Goal: Information Seeking & Learning: Learn about a topic

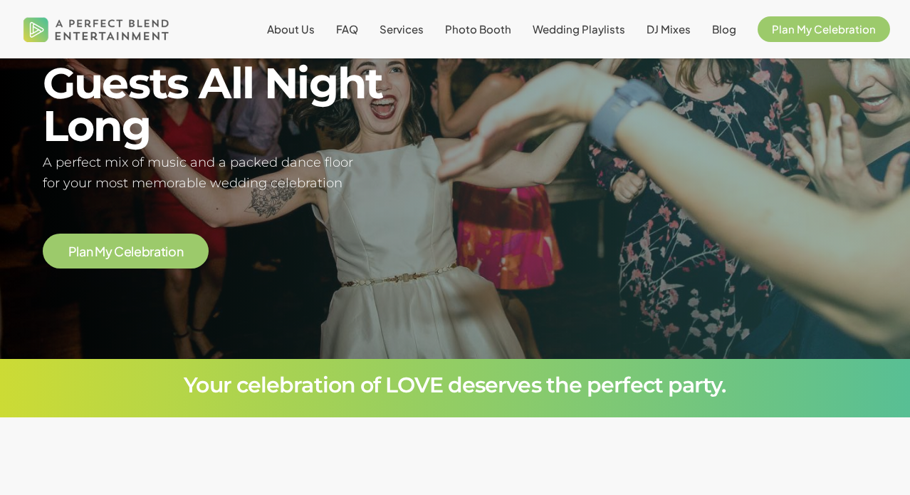
scroll to position [335, 0]
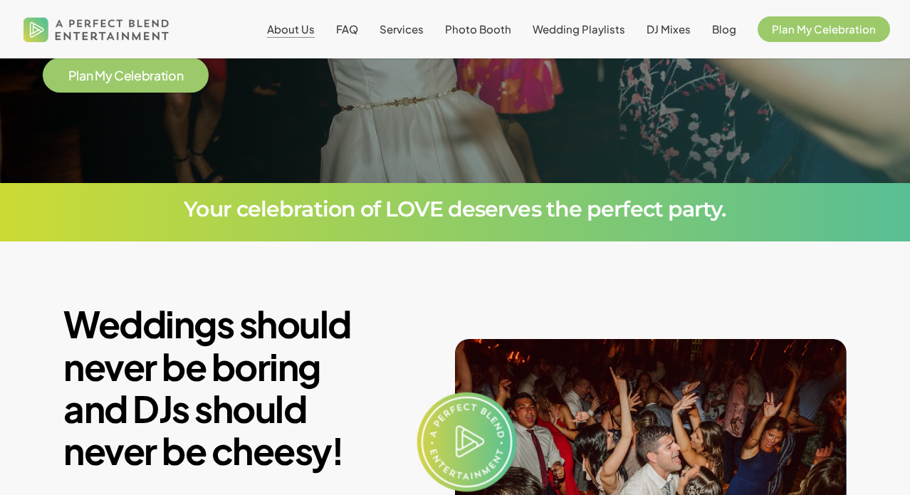
click at [301, 28] on span "About Us" at bounding box center [291, 29] width 48 height 14
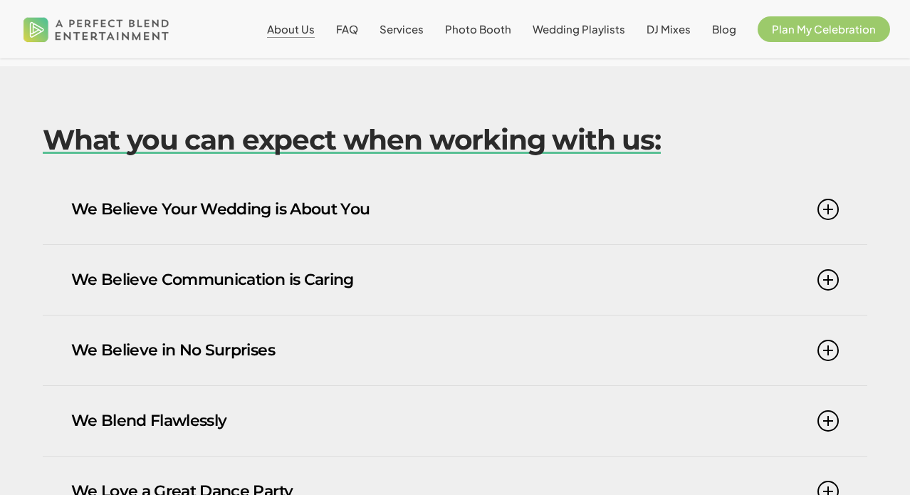
scroll to position [1521, 0]
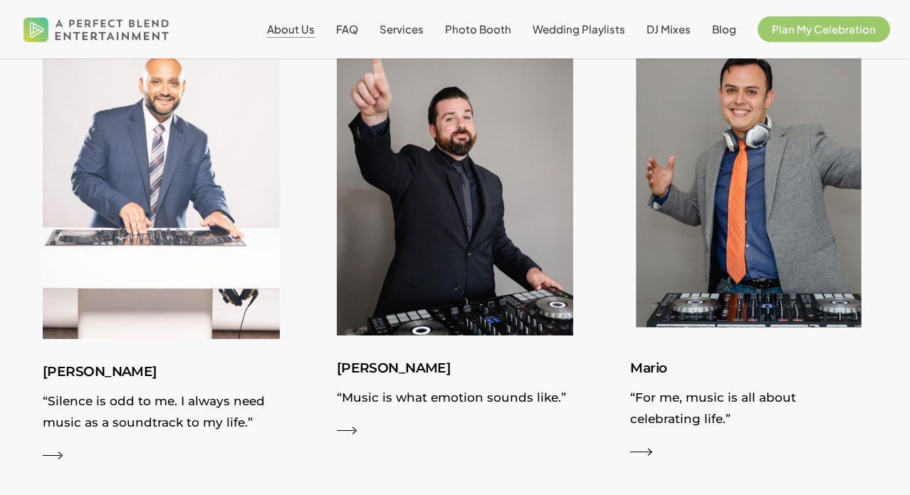
click at [648, 357] on h3 "Mario" at bounding box center [748, 368] width 237 height 23
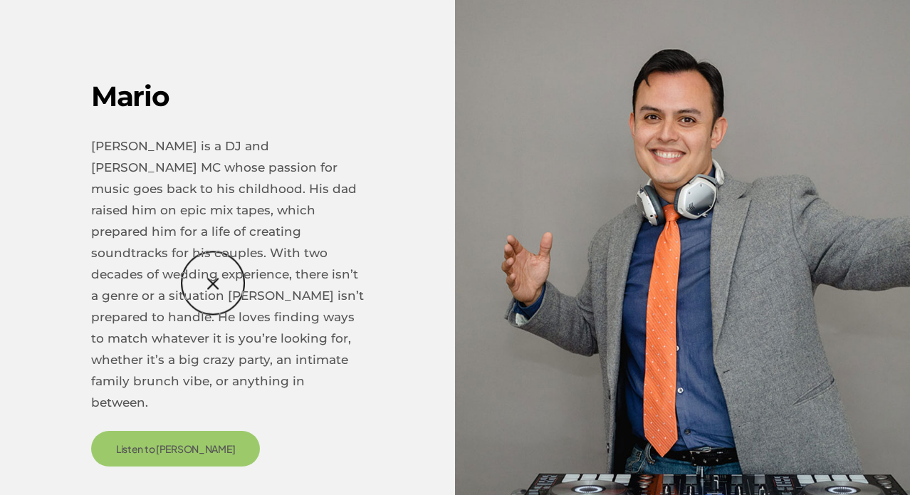
scroll to position [2116, 0]
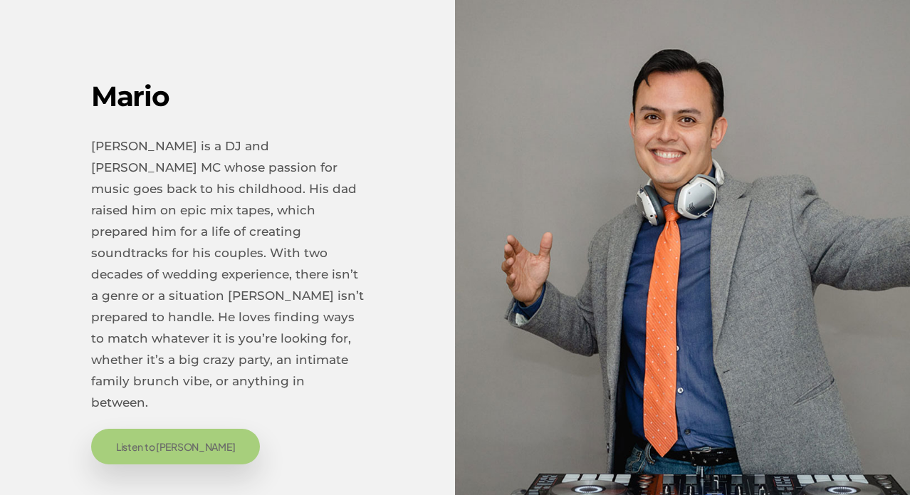
click at [127, 439] on span "Listen to [PERSON_NAME]" at bounding box center [176, 446] width 120 height 14
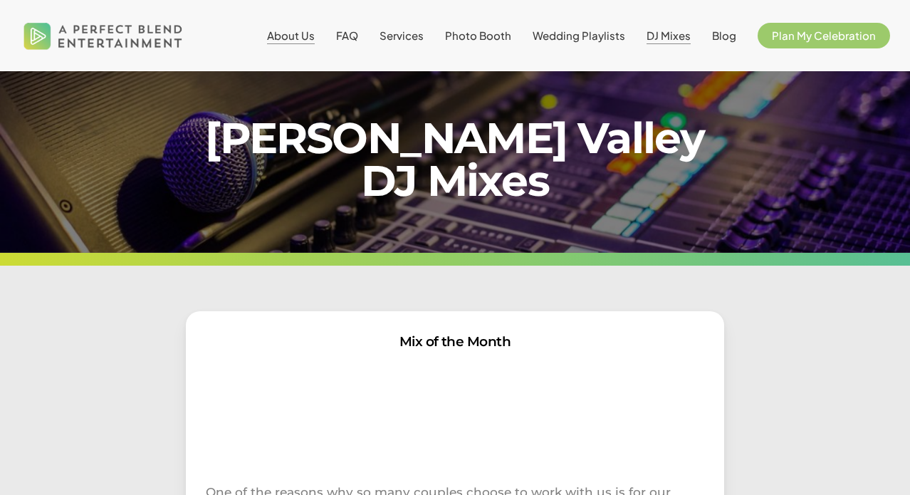
click at [310, 37] on span "About Us" at bounding box center [291, 35] width 48 height 14
click at [310, 38] on span "About Us" at bounding box center [291, 35] width 48 height 14
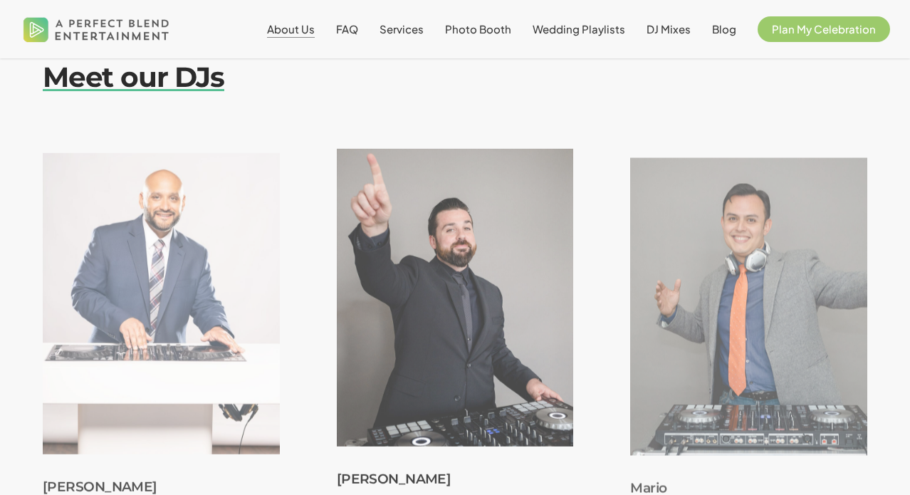
scroll to position [1743, 0]
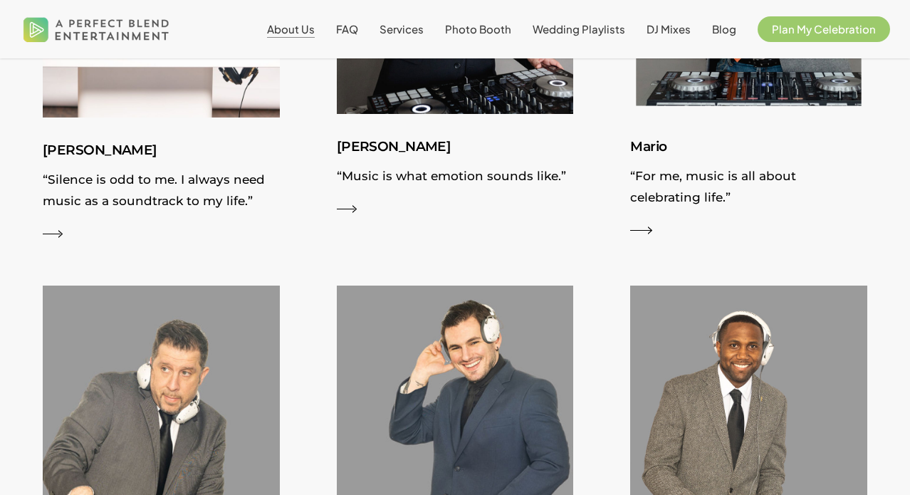
click at [641, 135] on h3 "Mario" at bounding box center [748, 146] width 237 height 23
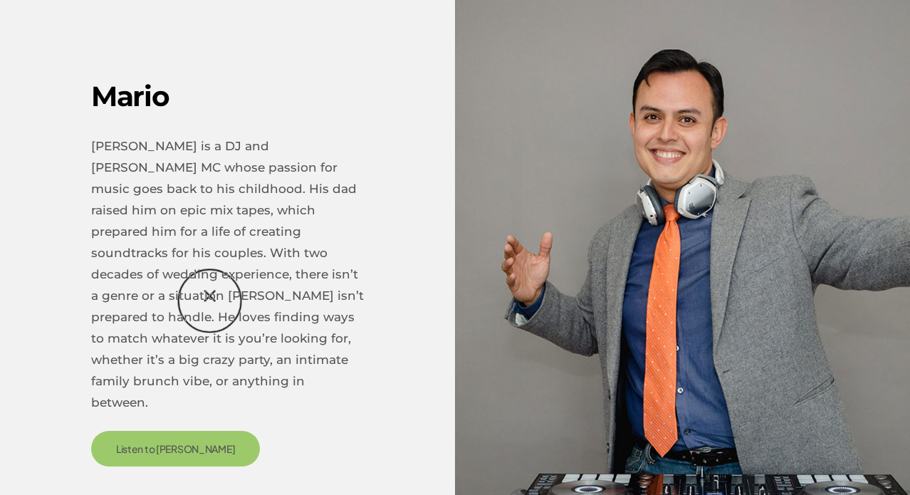
scroll to position [1311, 0]
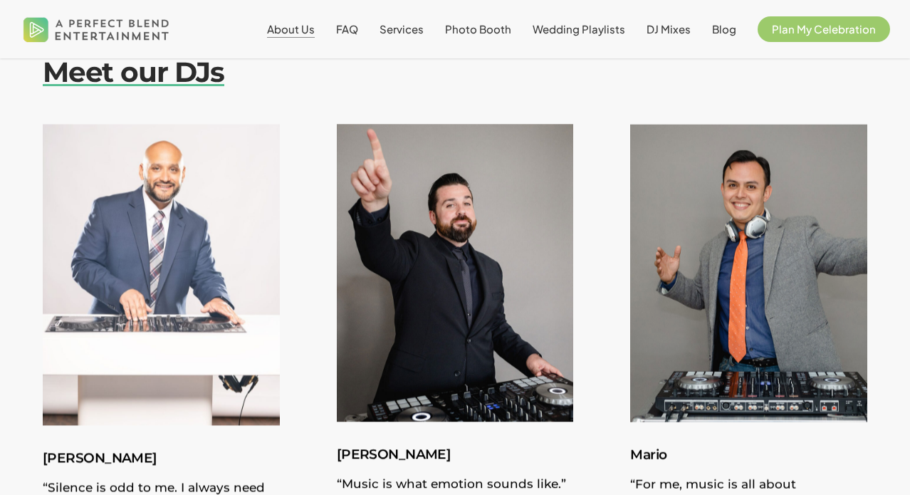
scroll to position [1514, 0]
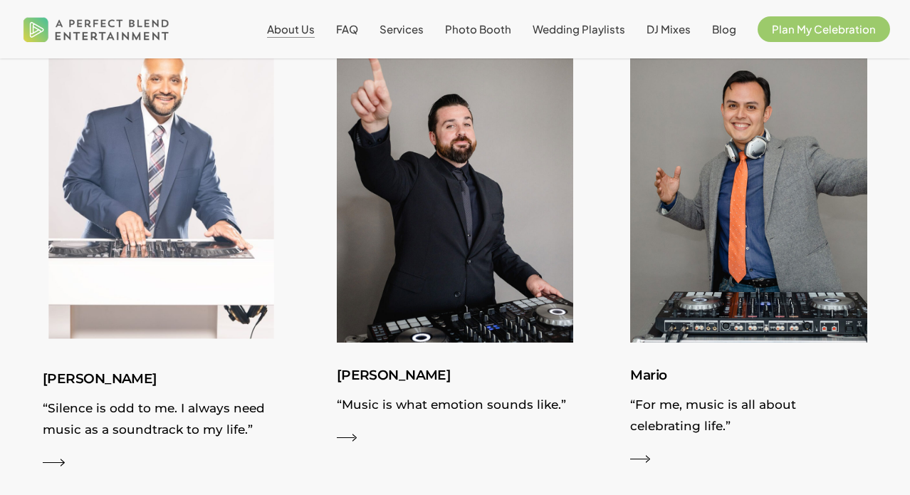
click at [164, 181] on img at bounding box center [161, 195] width 258 height 329
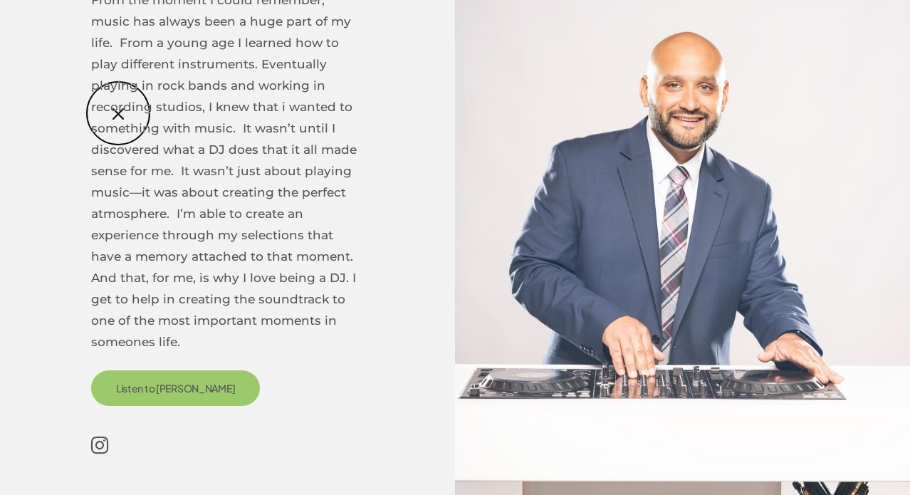
scroll to position [0, 0]
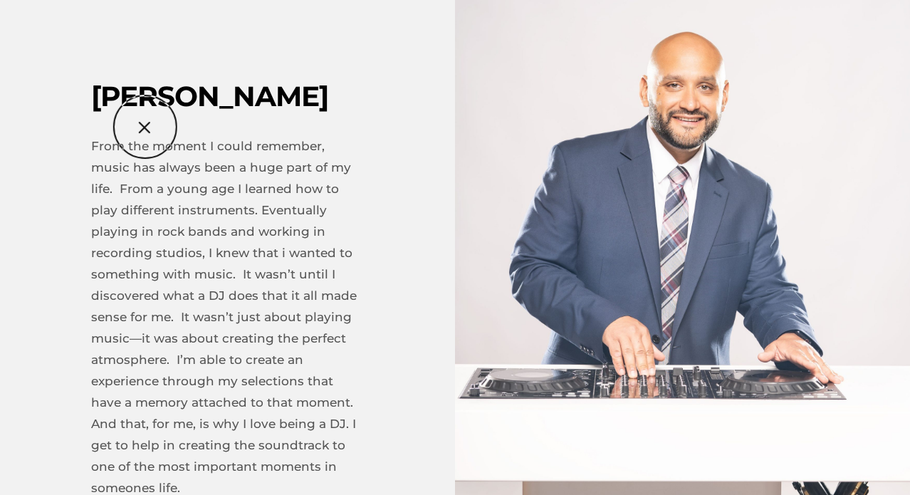
click at [143, 126] on div "[PERSON_NAME] From the moment I could remember, music has always been a huge pa…" at bounding box center [227, 353] width 273 height 546
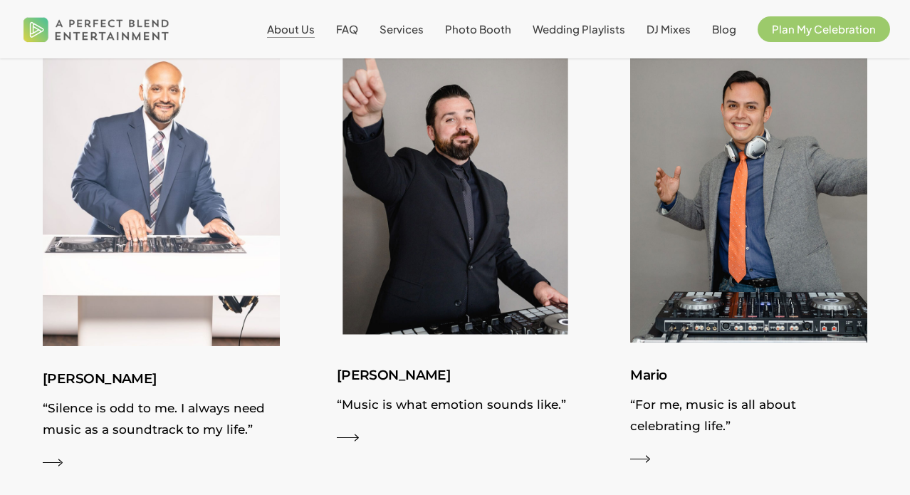
click at [461, 147] on img at bounding box center [454, 193] width 258 height 325
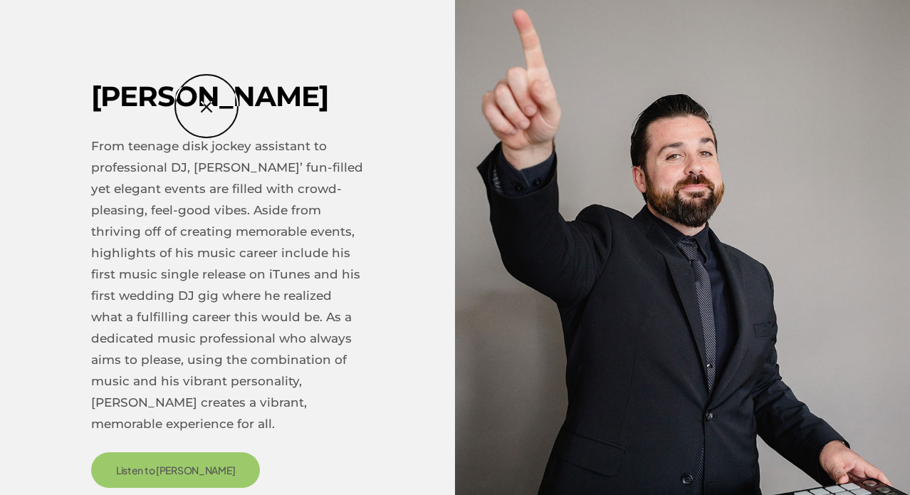
click at [206, 106] on h2 "[PERSON_NAME]" at bounding box center [227, 97] width 273 height 34
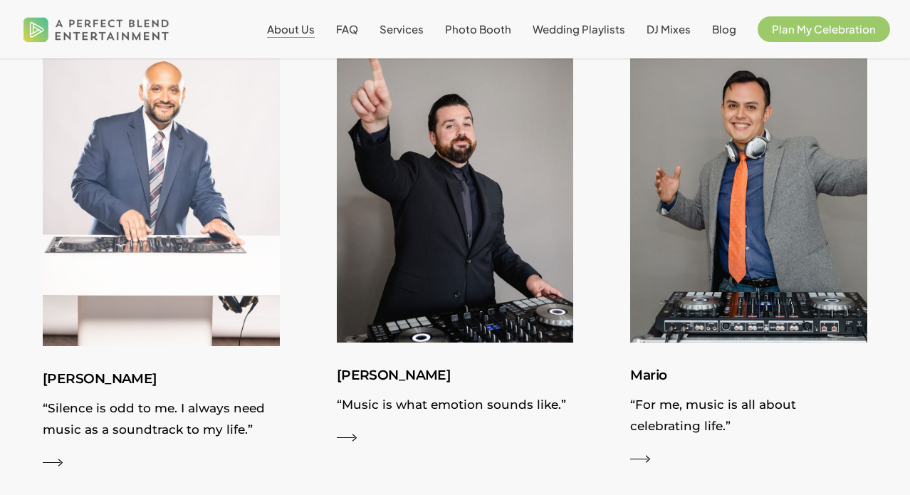
scroll to position [1918, 0]
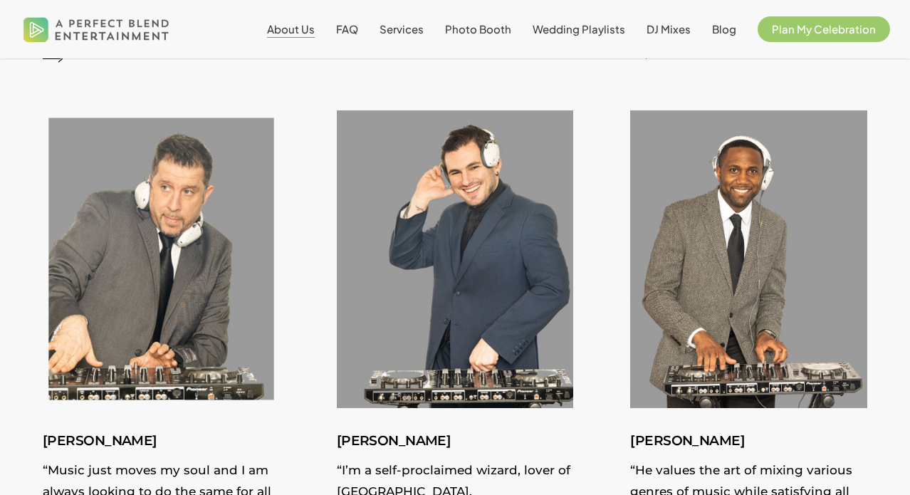
click at [172, 145] on img at bounding box center [161, 259] width 258 height 325
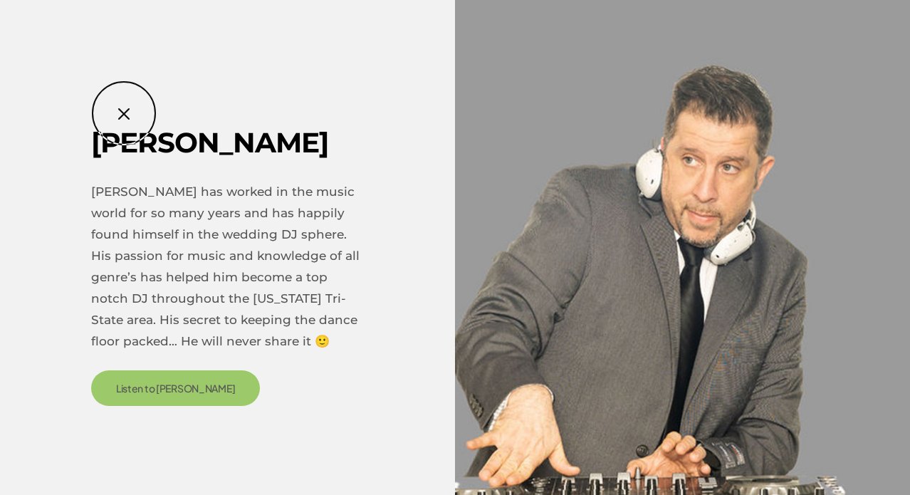
click at [124, 113] on div "[PERSON_NAME] [PERSON_NAME] has worked in the music world for so many years and…" at bounding box center [455, 247] width 910 height 403
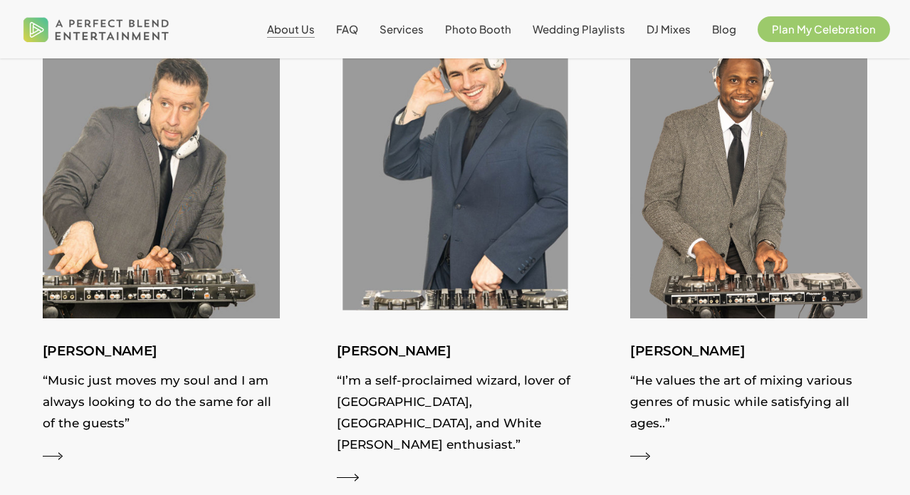
scroll to position [2019, 0]
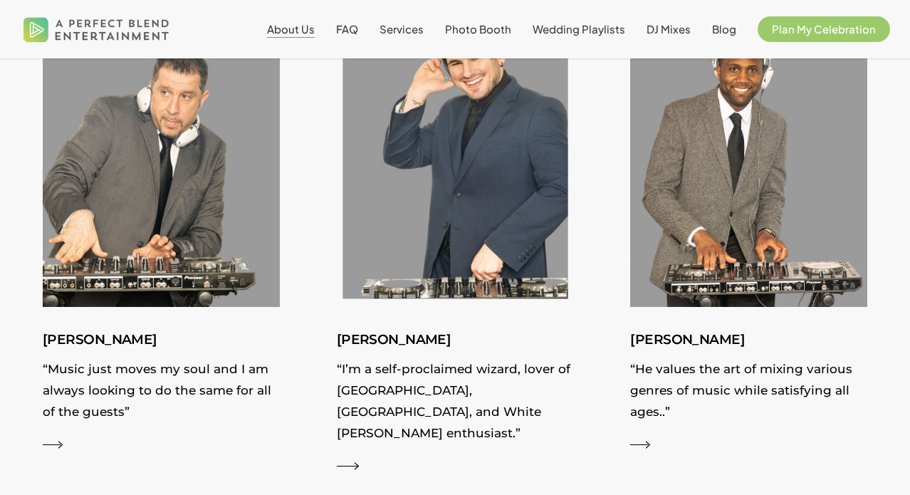
click at [424, 129] on img at bounding box center [454, 158] width 258 height 325
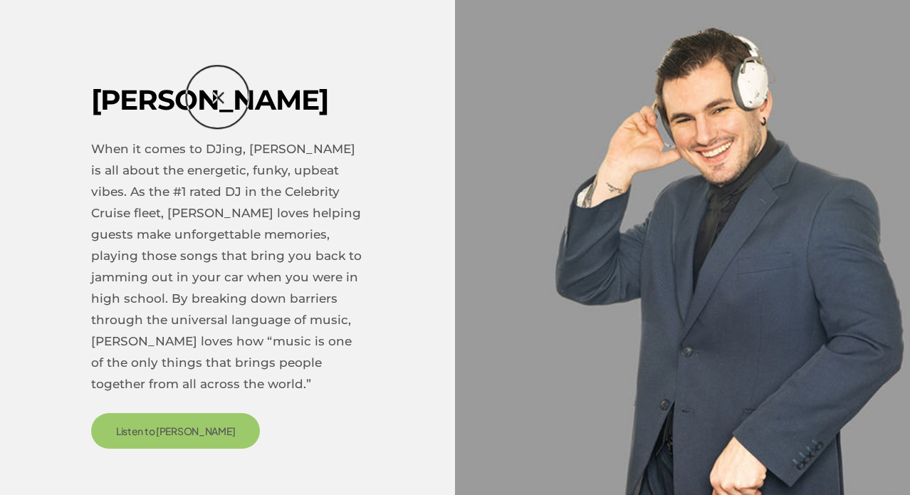
click at [220, 97] on h2 "[PERSON_NAME]" at bounding box center [227, 100] width 273 height 34
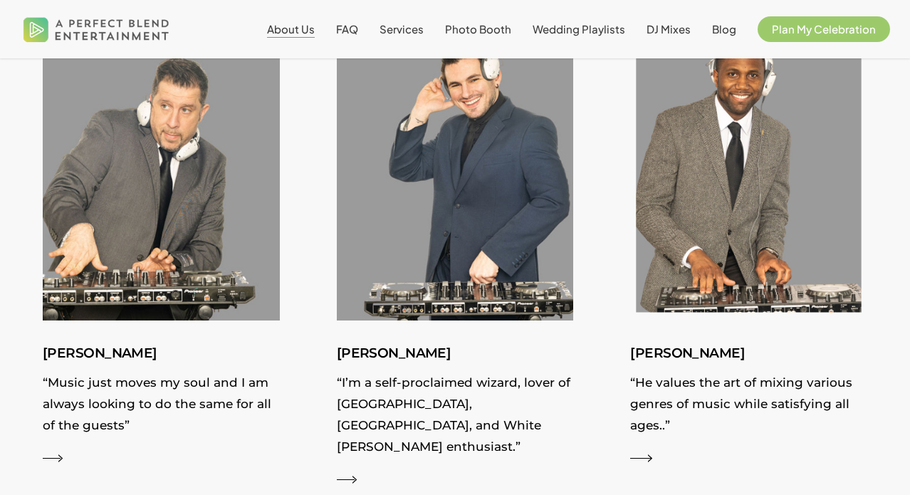
scroll to position [2011, 0]
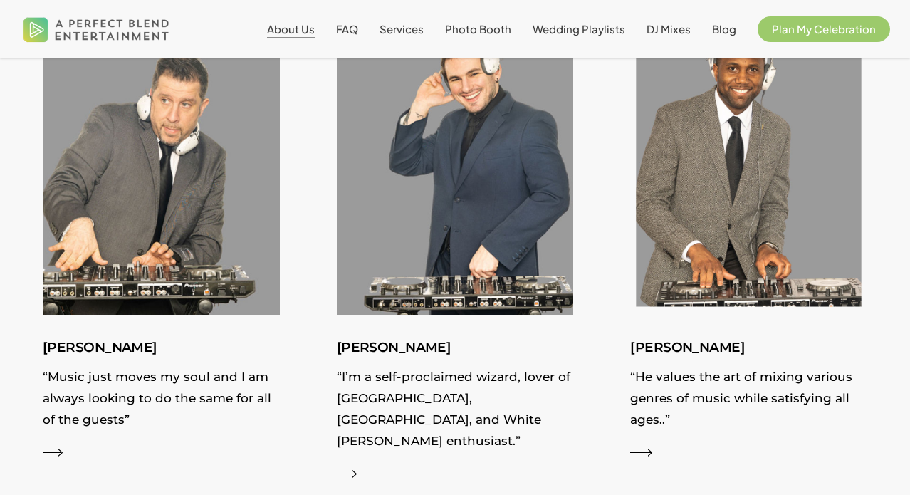
click at [734, 198] on img at bounding box center [748, 166] width 258 height 325
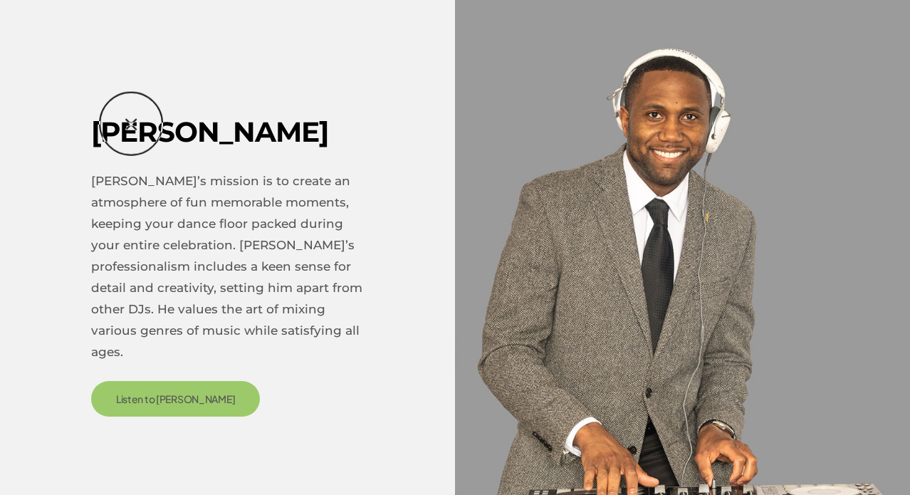
click at [131, 122] on div "[PERSON_NAME]’s mission is to create an atmosphere of fun memorable moments, ke…" at bounding box center [455, 247] width 910 height 424
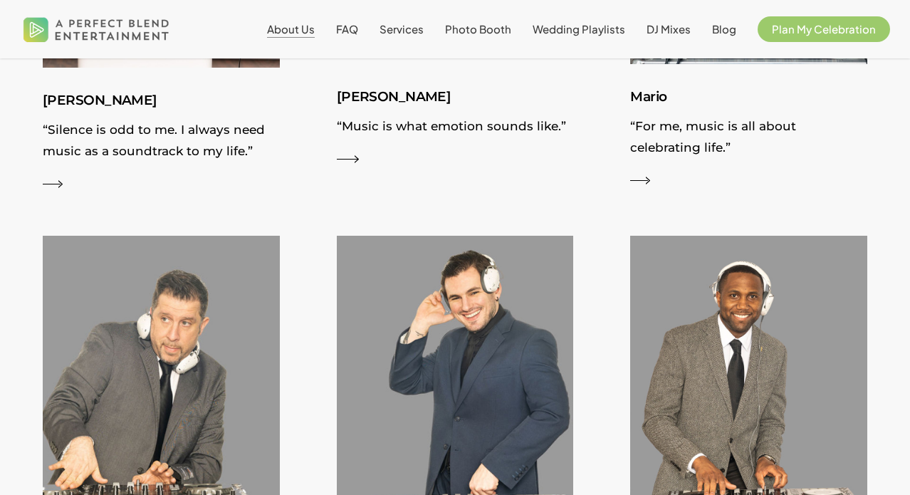
scroll to position [1689, 0]
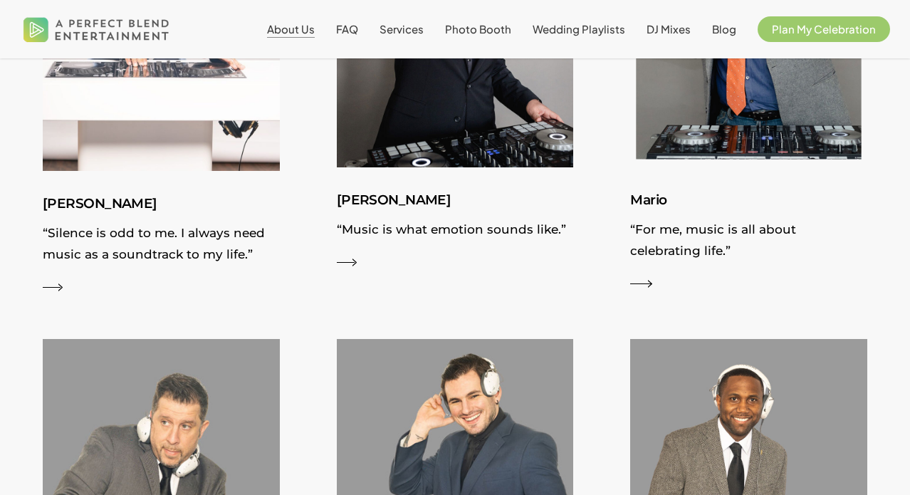
click at [649, 191] on h3 "Mario" at bounding box center [748, 200] width 237 height 23
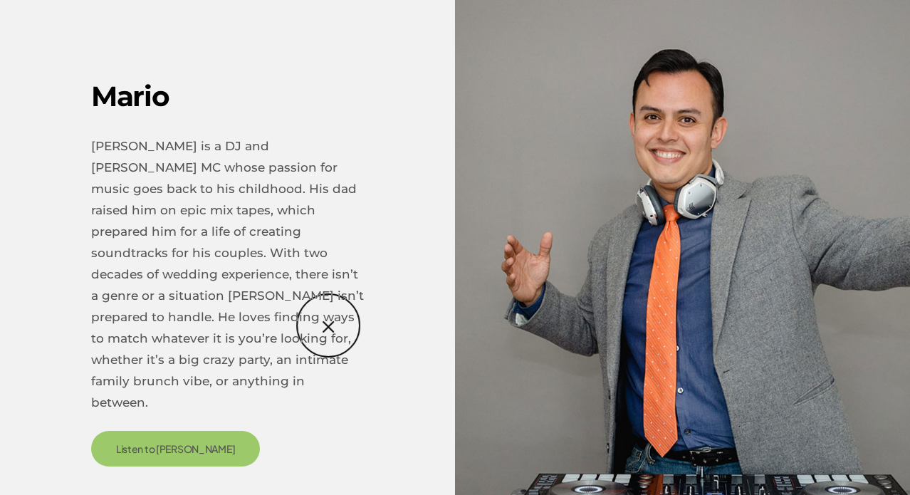
scroll to position [2600, 0]
